Goal: Information Seeking & Learning: Learn about a topic

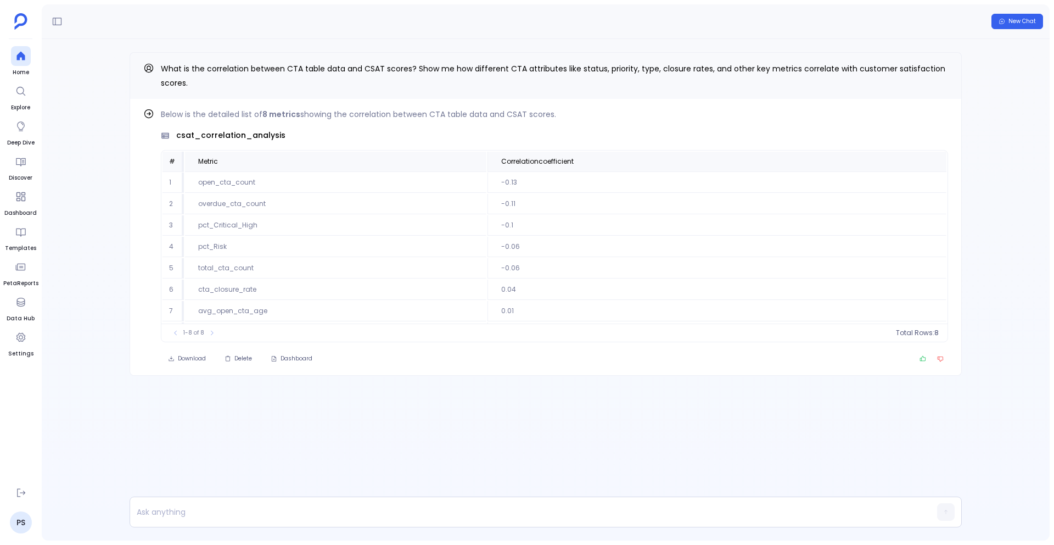
scroll to position [20, 0]
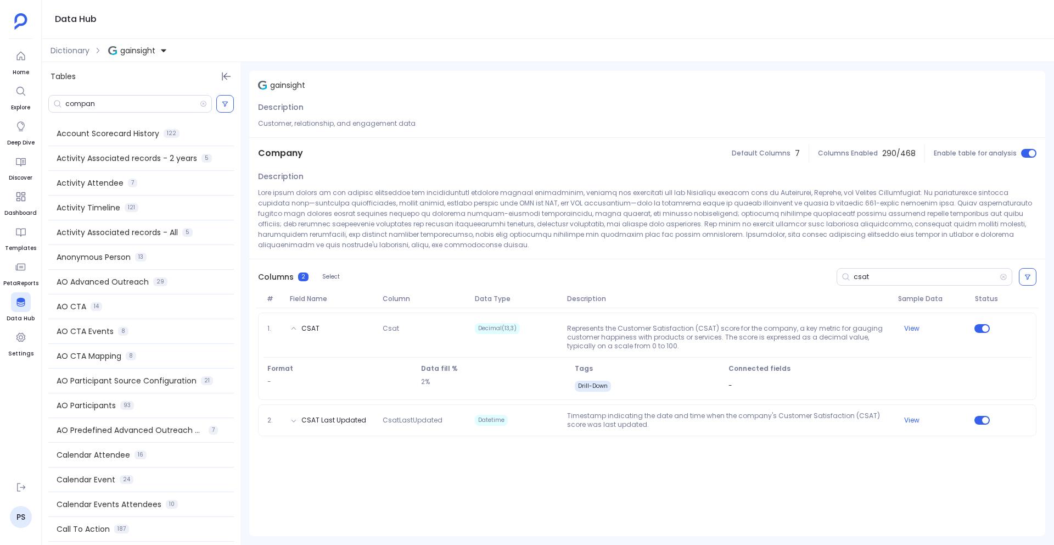
scroll to position [316, 0]
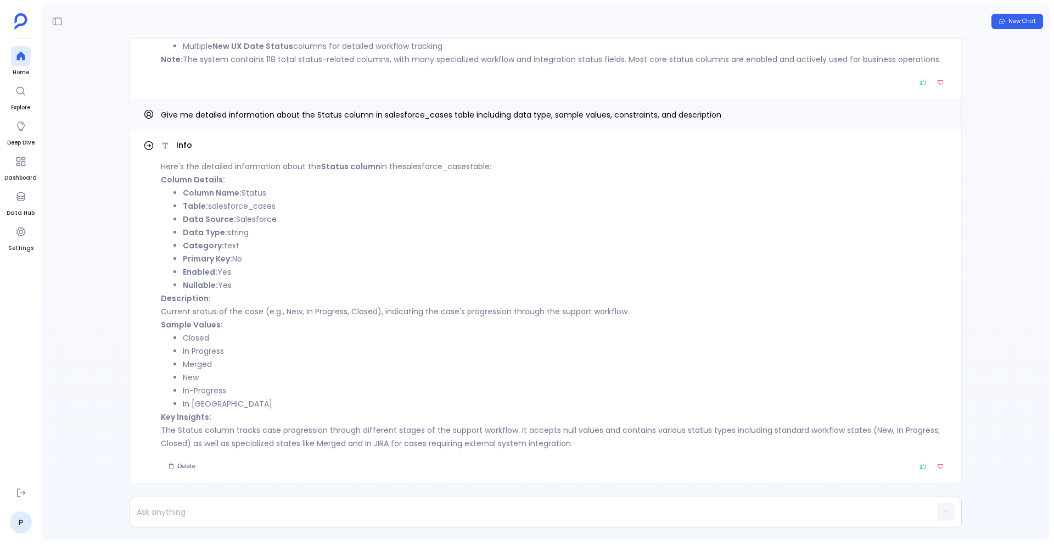
scroll to position [-13, 0]
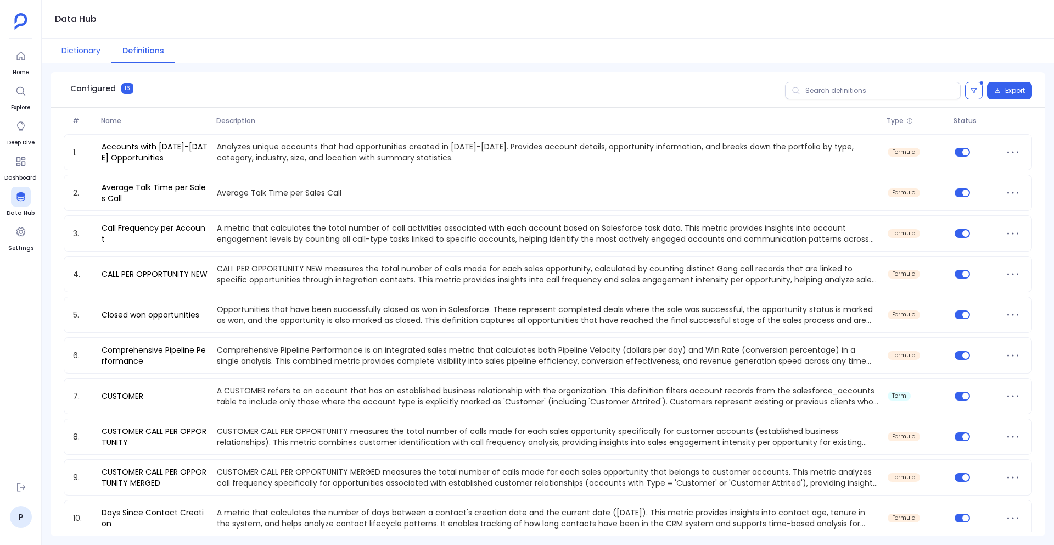
click at [81, 52] on button "Dictionary" at bounding box center [81, 51] width 61 height 24
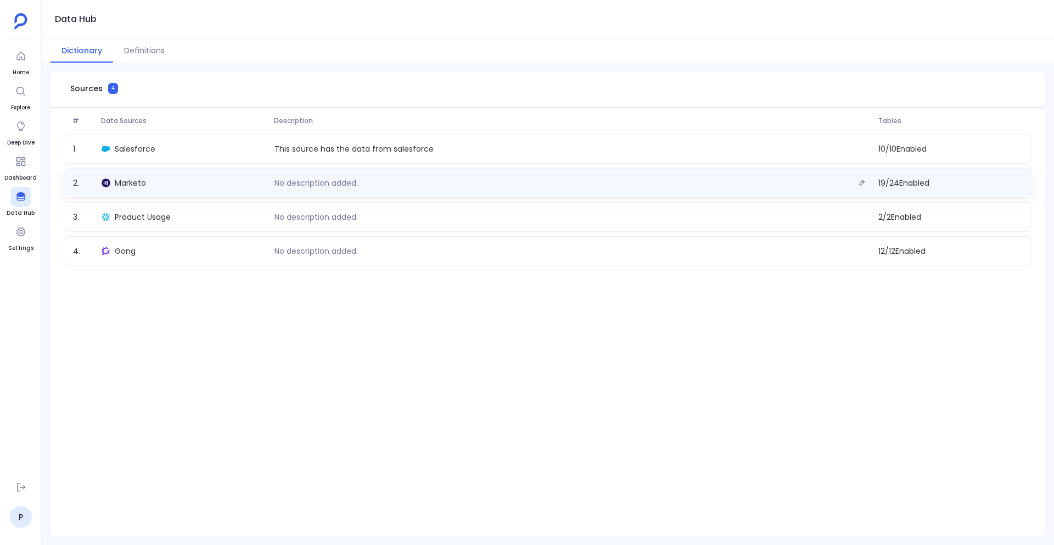
click at [759, 185] on div "No description added." at bounding box center [572, 182] width 604 height 15
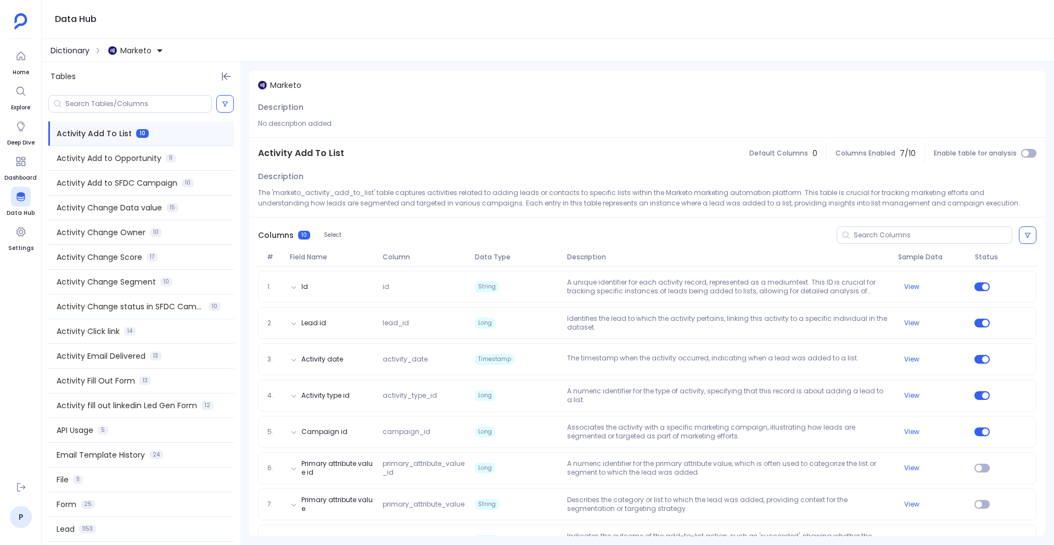
click at [76, 48] on span "Dictionary" at bounding box center [70, 50] width 39 height 11
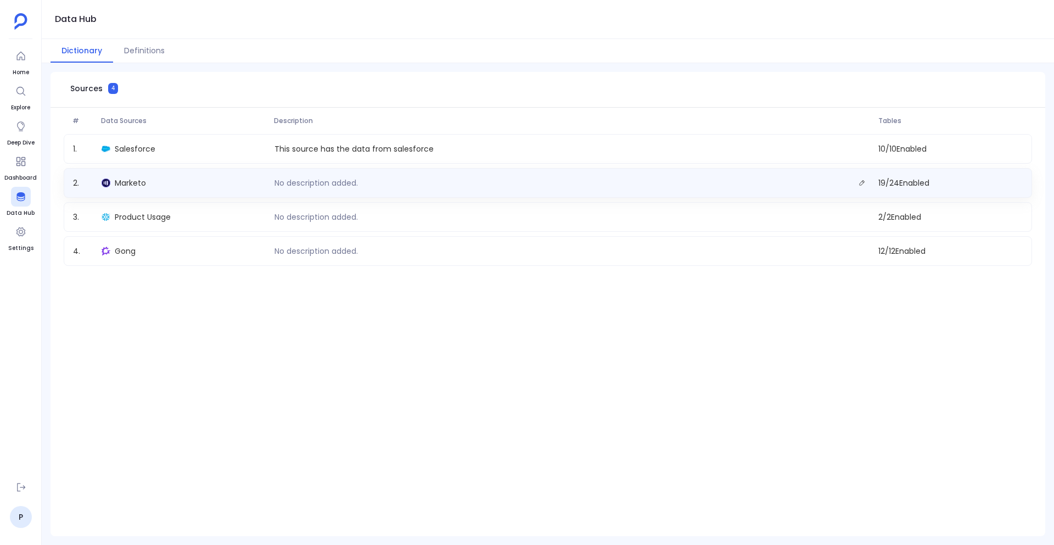
click at [259, 182] on div "Marketo" at bounding box center [183, 182] width 172 height 15
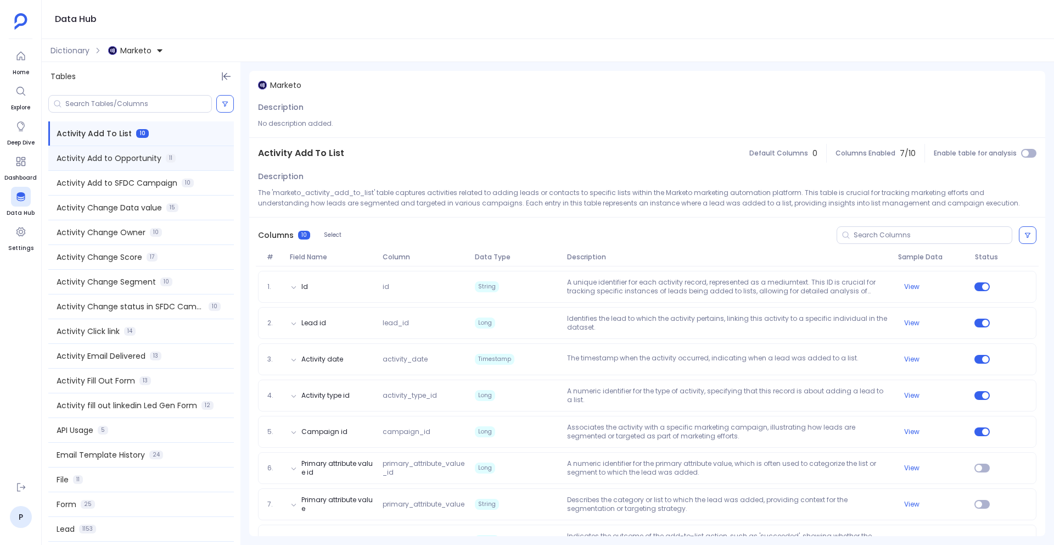
click at [184, 163] on div "Activity Add to Opportunity 11" at bounding box center [141, 158] width 186 height 24
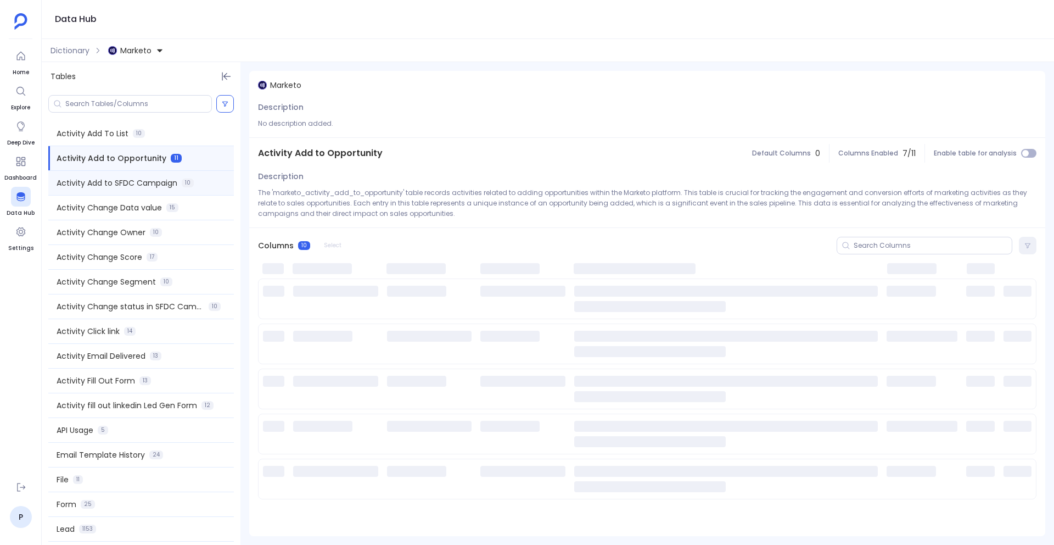
click at [181, 183] on div "Activity Add to SFDC Campaign 10" at bounding box center [141, 183] width 186 height 24
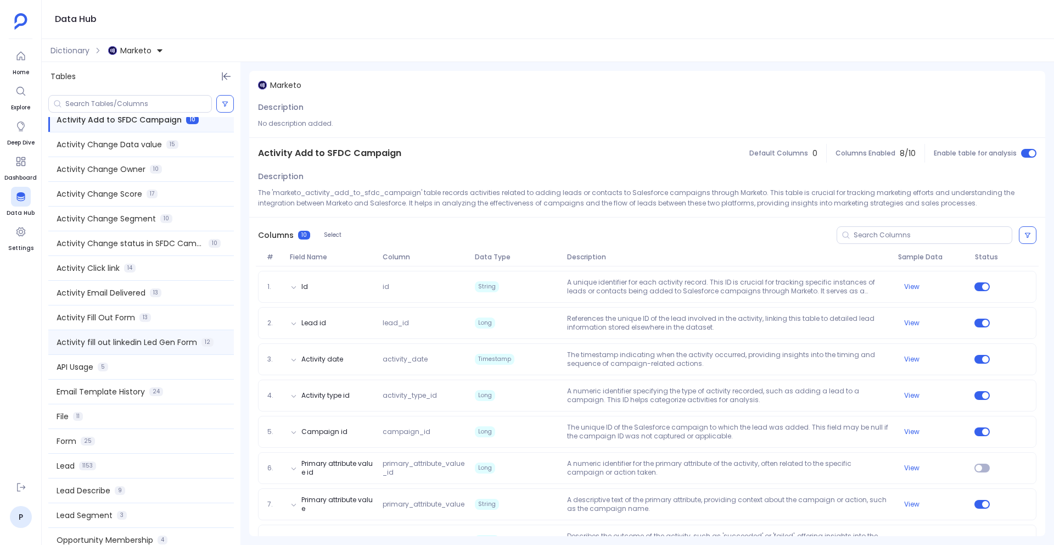
scroll to position [69, 0]
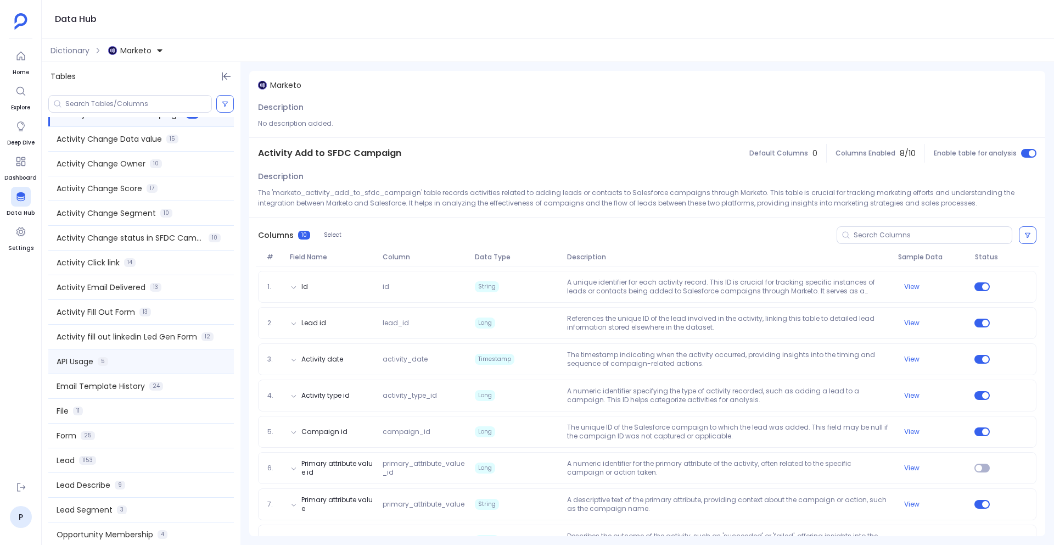
click at [172, 355] on div "API Usage 5" at bounding box center [141, 361] width 186 height 24
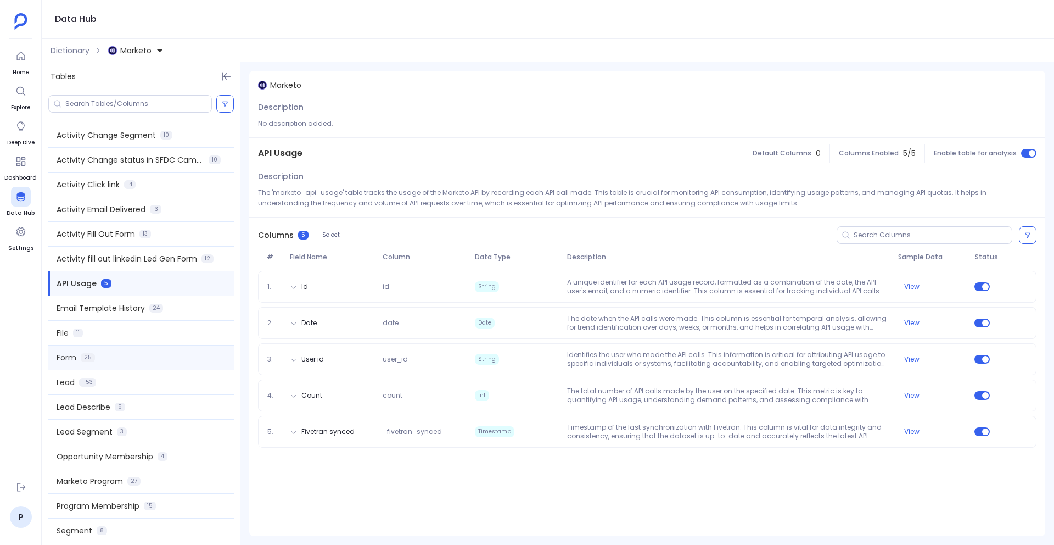
scroll to position [174, 0]
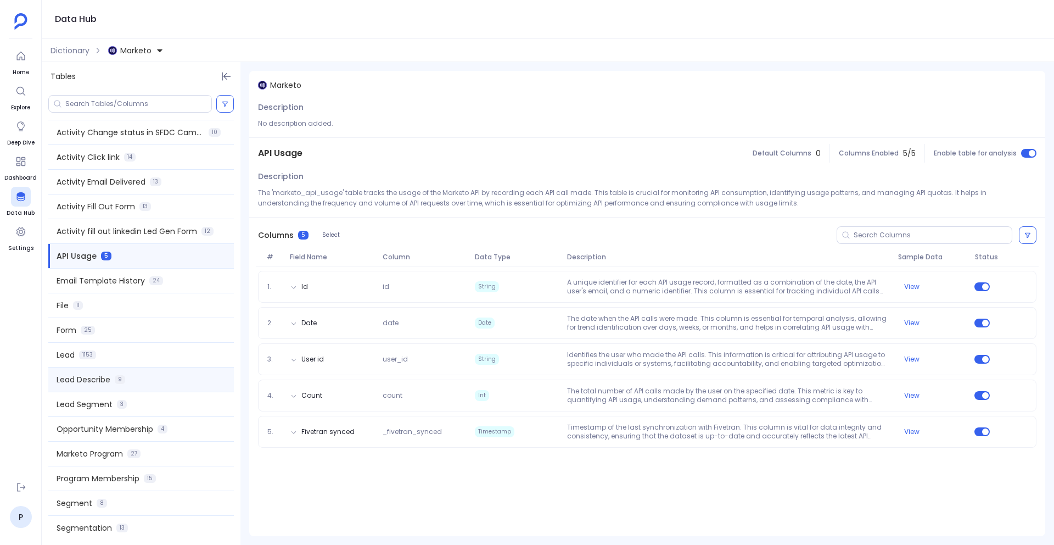
click at [172, 383] on div "Lead Describe 9" at bounding box center [141, 379] width 186 height 24
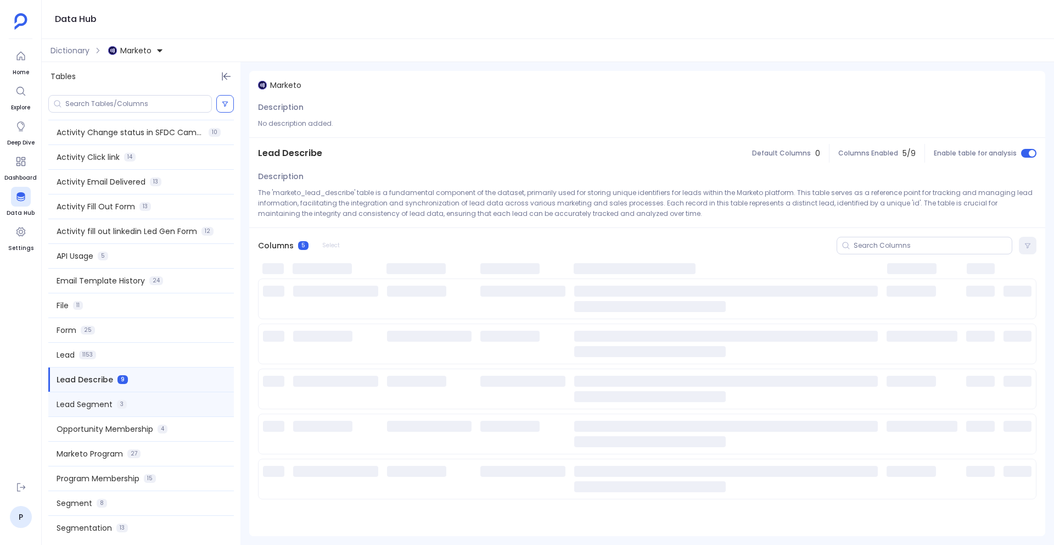
click at [173, 399] on div "Lead Segment 3" at bounding box center [141, 404] width 186 height 24
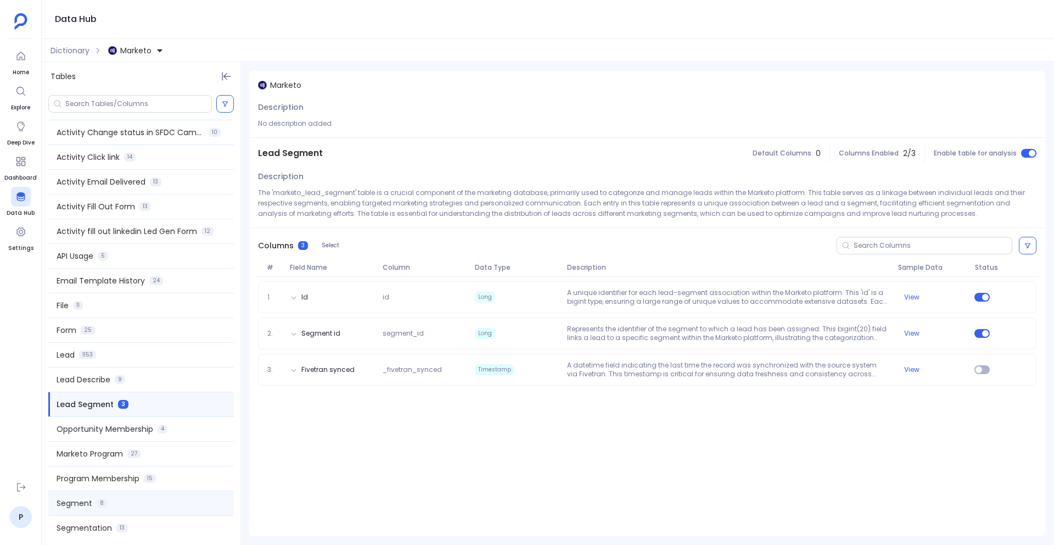
click at [176, 505] on div "Segment 8" at bounding box center [141, 503] width 186 height 24
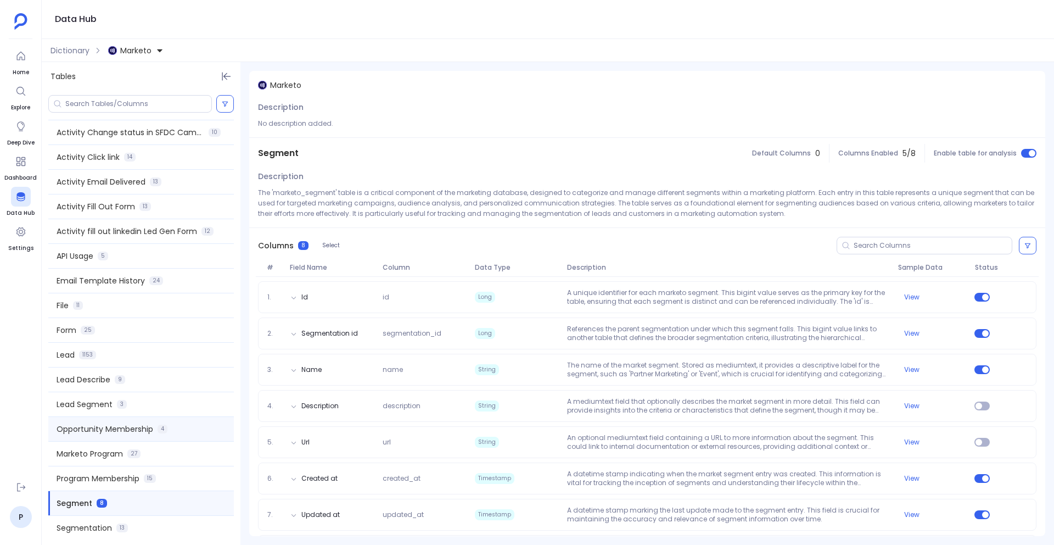
click at [193, 425] on div "Opportunity Membership 4" at bounding box center [141, 429] width 186 height 24
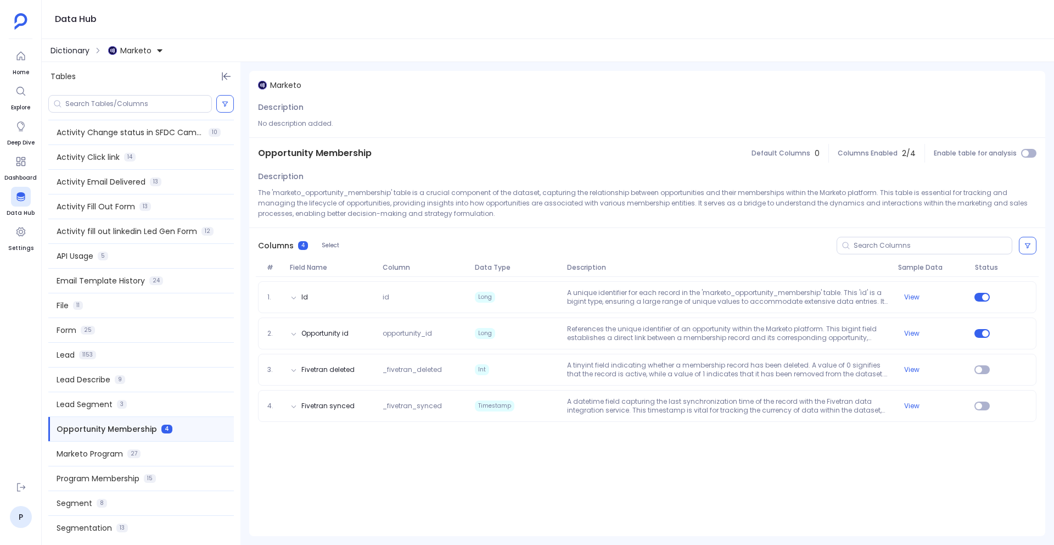
click at [80, 53] on span "Dictionary" at bounding box center [70, 50] width 39 height 11
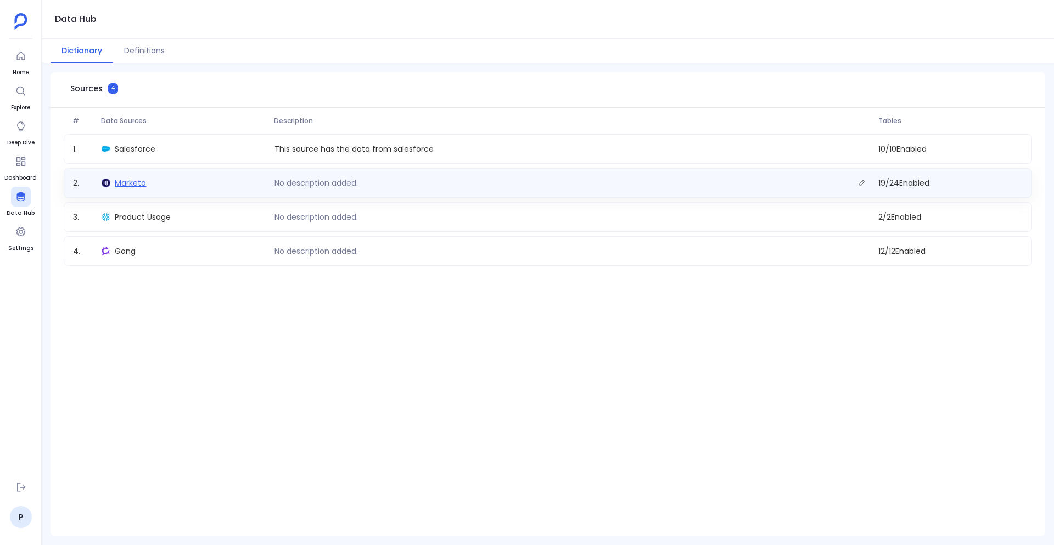
click at [139, 186] on span "Marketo" at bounding box center [130, 182] width 31 height 11
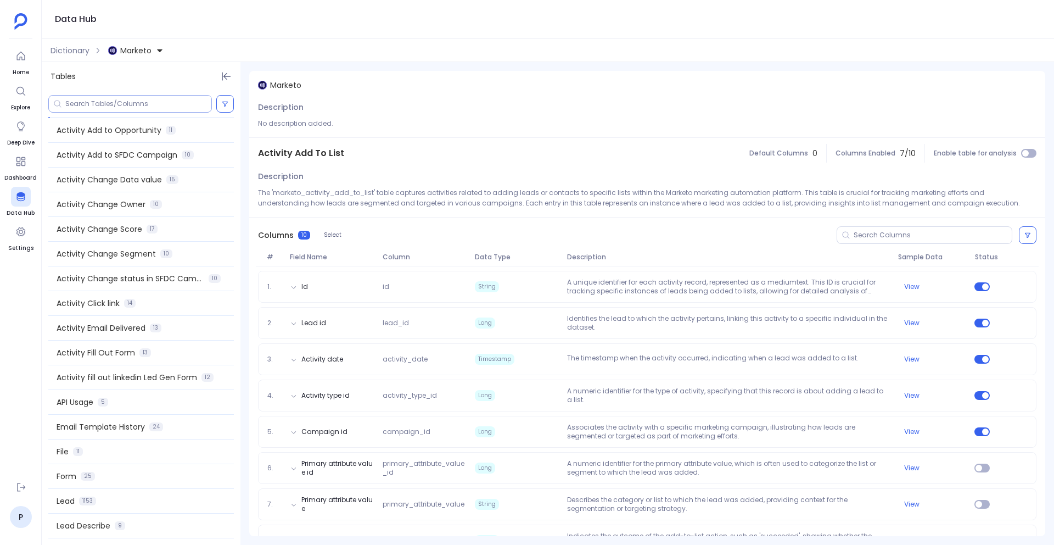
scroll to position [20, 0]
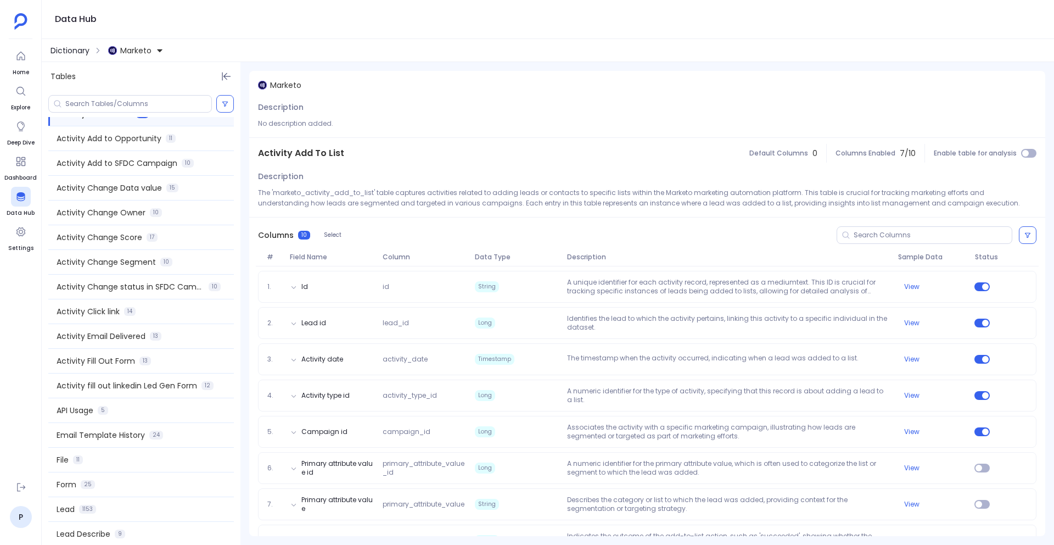
click at [77, 50] on span "Dictionary" at bounding box center [70, 50] width 39 height 11
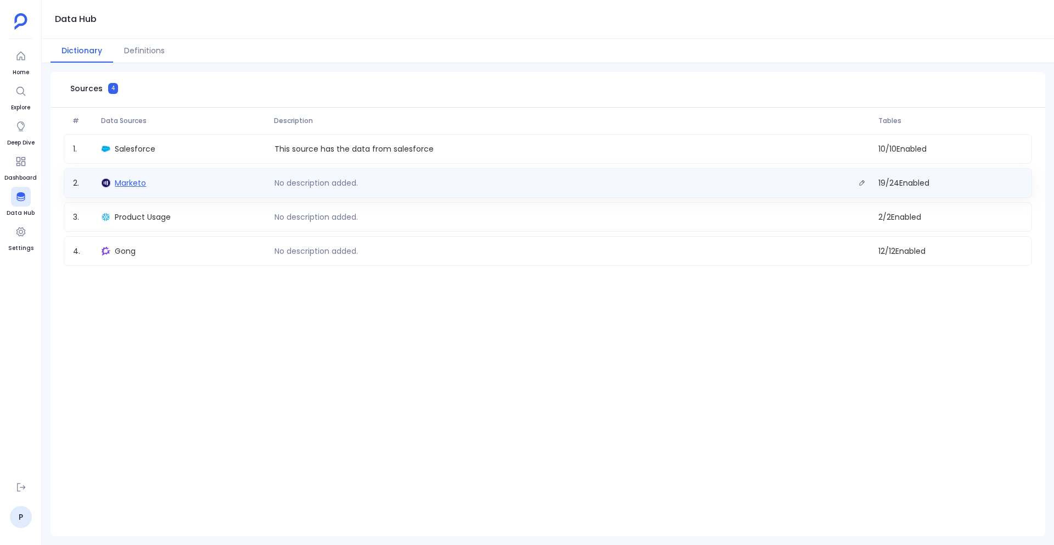
click at [121, 180] on span "Marketo" at bounding box center [130, 182] width 31 height 11
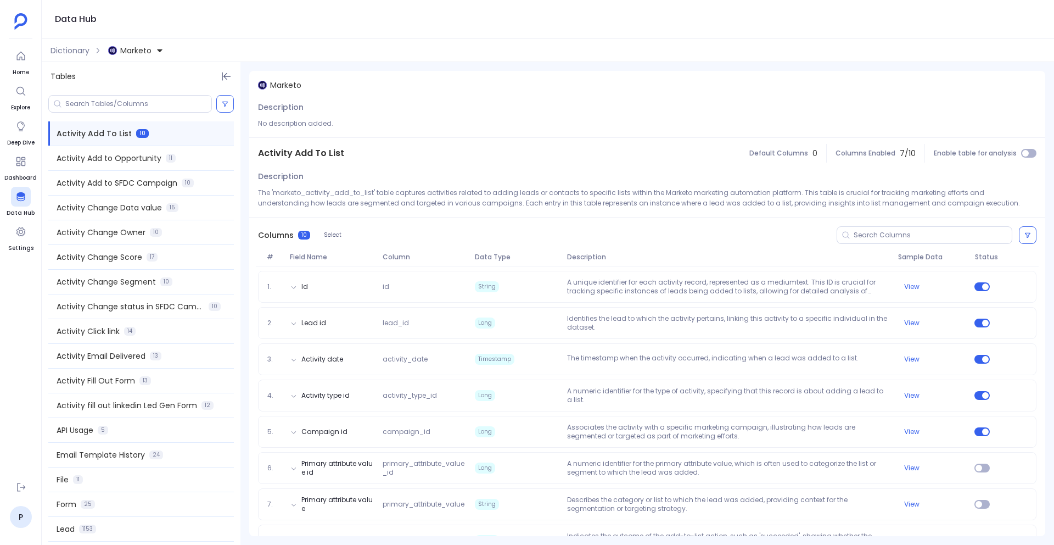
click at [83, 56] on div "Dictionary Marketo" at bounding box center [548, 50] width 1012 height 23
click at [75, 52] on span "Dictionary" at bounding box center [70, 50] width 39 height 11
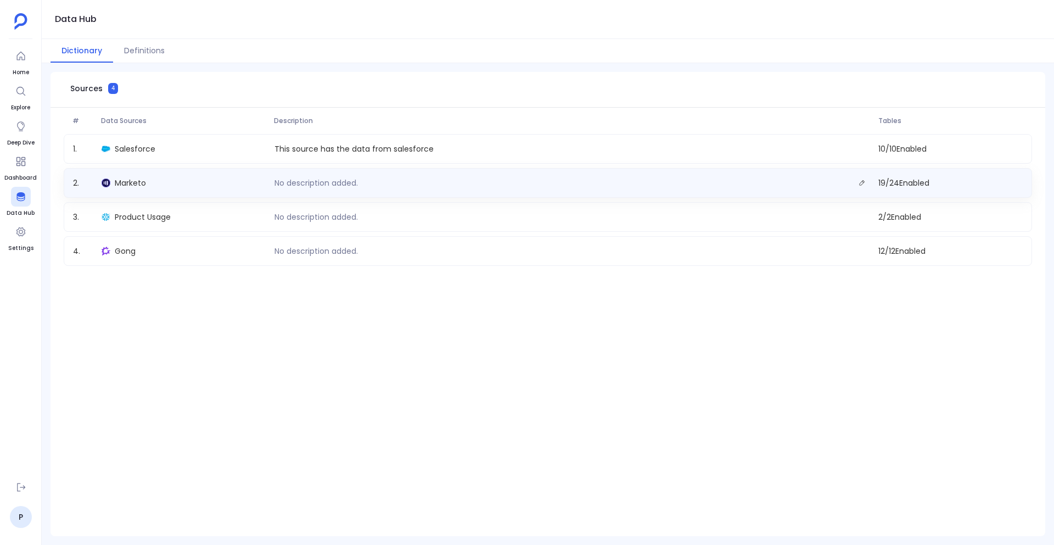
click at [148, 182] on div "Marketo" at bounding box center [183, 182] width 172 height 15
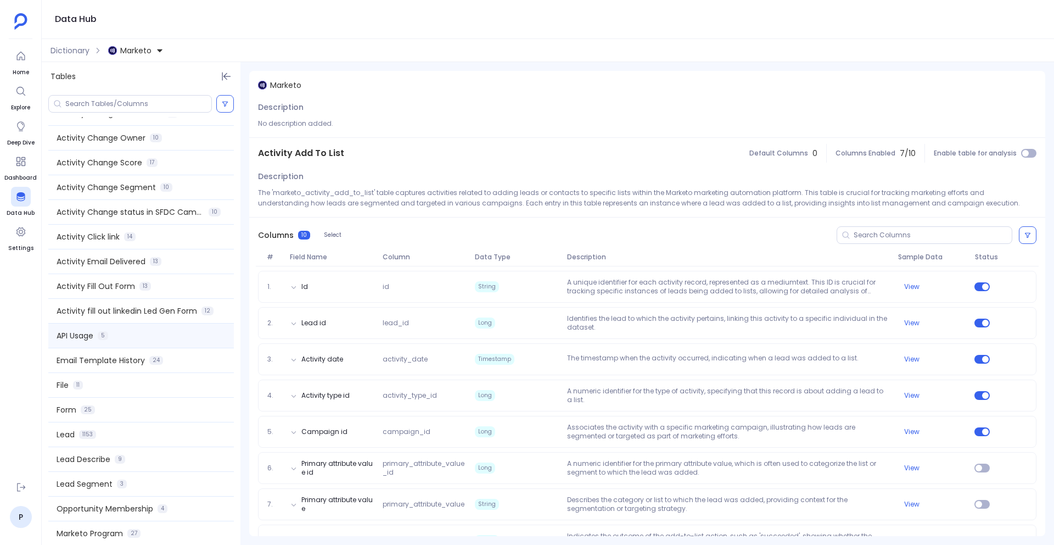
scroll to position [92, 0]
click at [108, 340] on div "API Usage 5" at bounding box center [141, 338] width 186 height 24
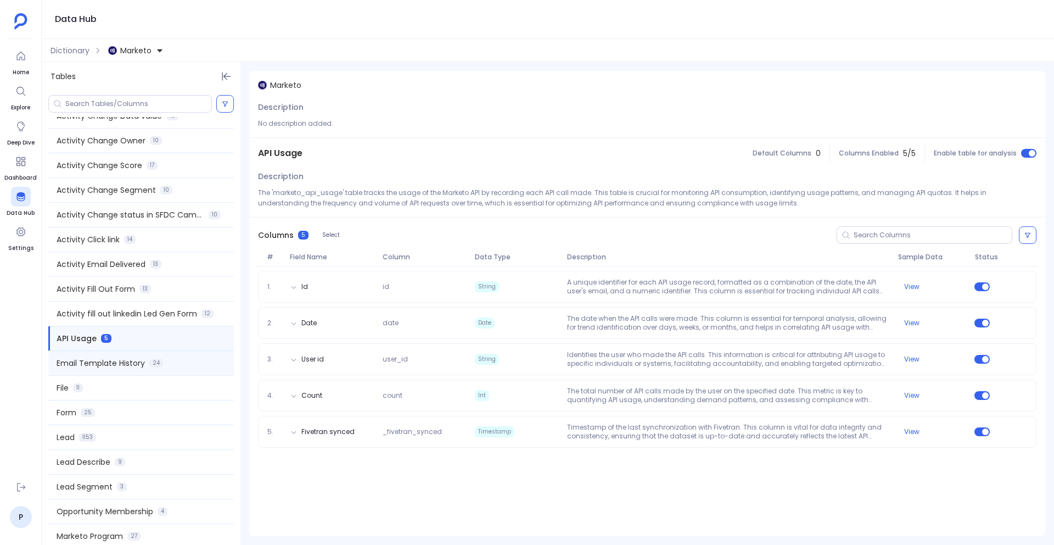
click at [158, 366] on span "24" at bounding box center [156, 362] width 14 height 9
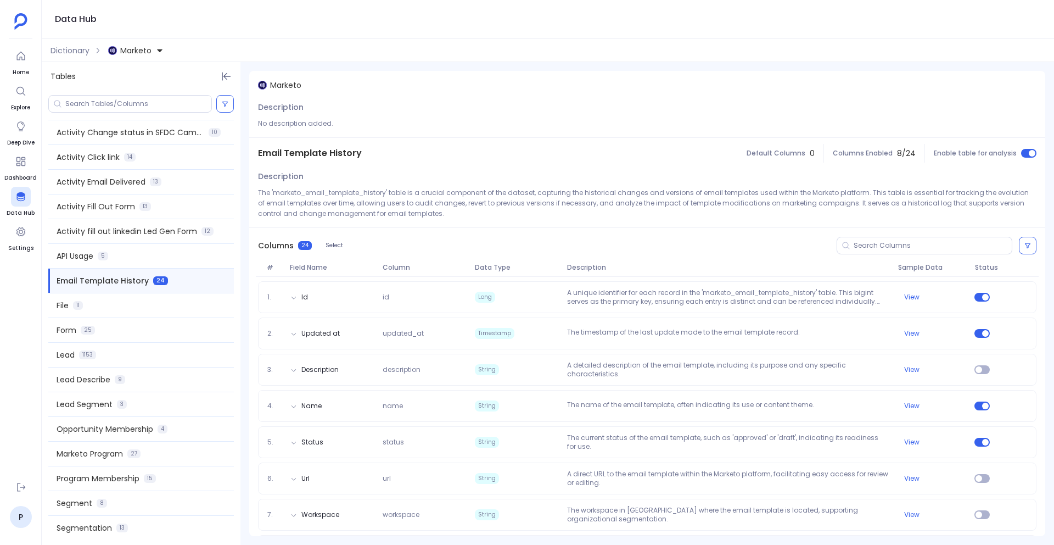
scroll to position [173, 0]
